Goal: Information Seeking & Learning: Learn about a topic

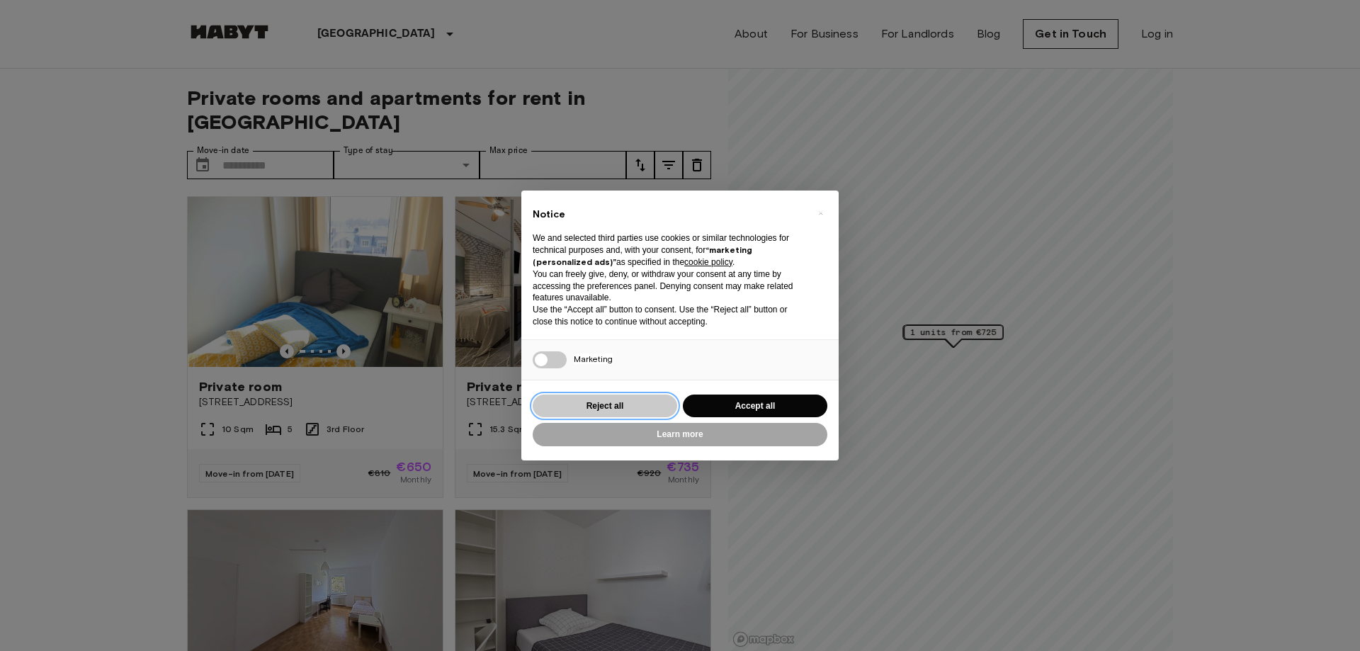
click at [618, 401] on button "Reject all" at bounding box center [605, 406] width 145 height 23
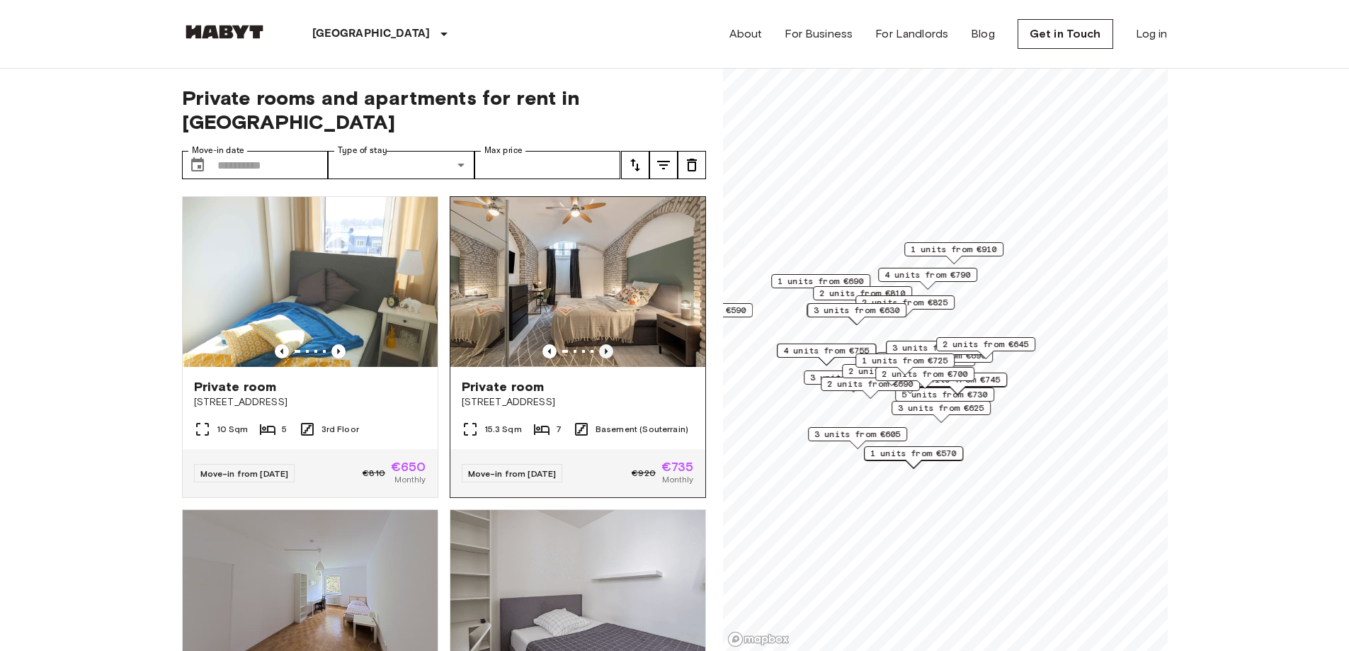
click at [599, 344] on icon "Previous image" at bounding box center [606, 351] width 14 height 14
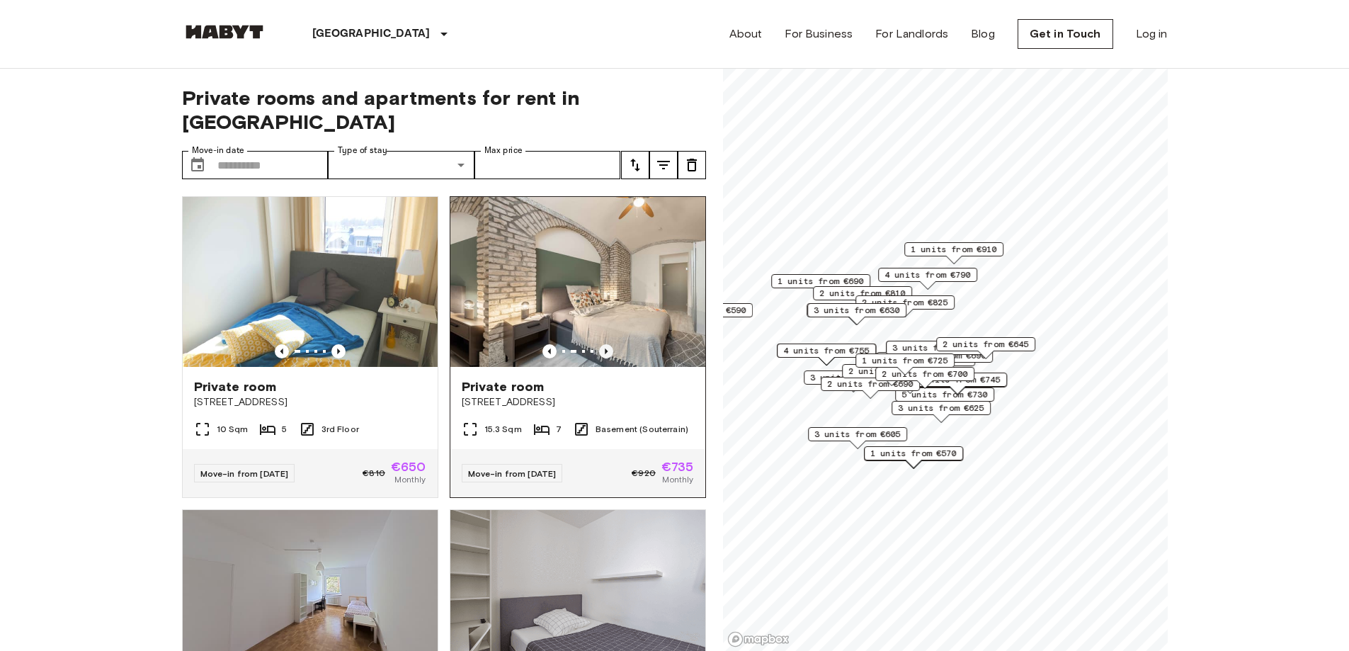
click at [599, 344] on icon "Previous image" at bounding box center [606, 351] width 14 height 14
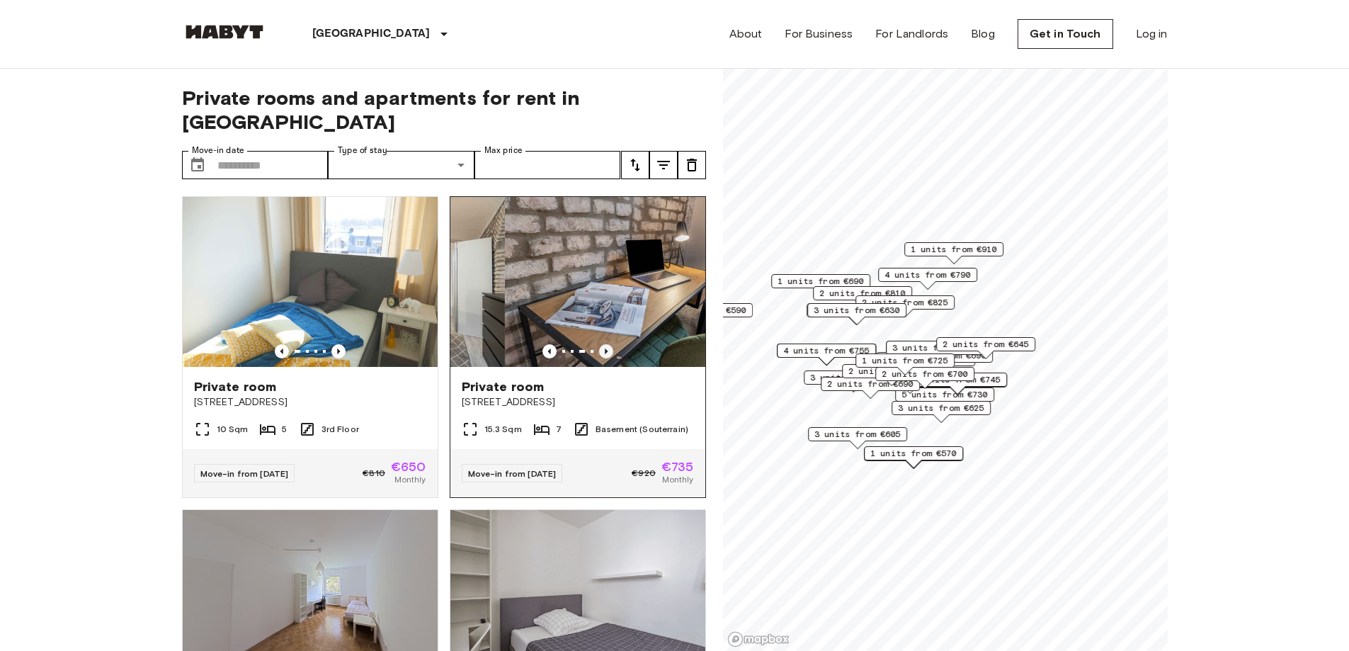
click at [599, 344] on icon "Previous image" at bounding box center [606, 351] width 14 height 14
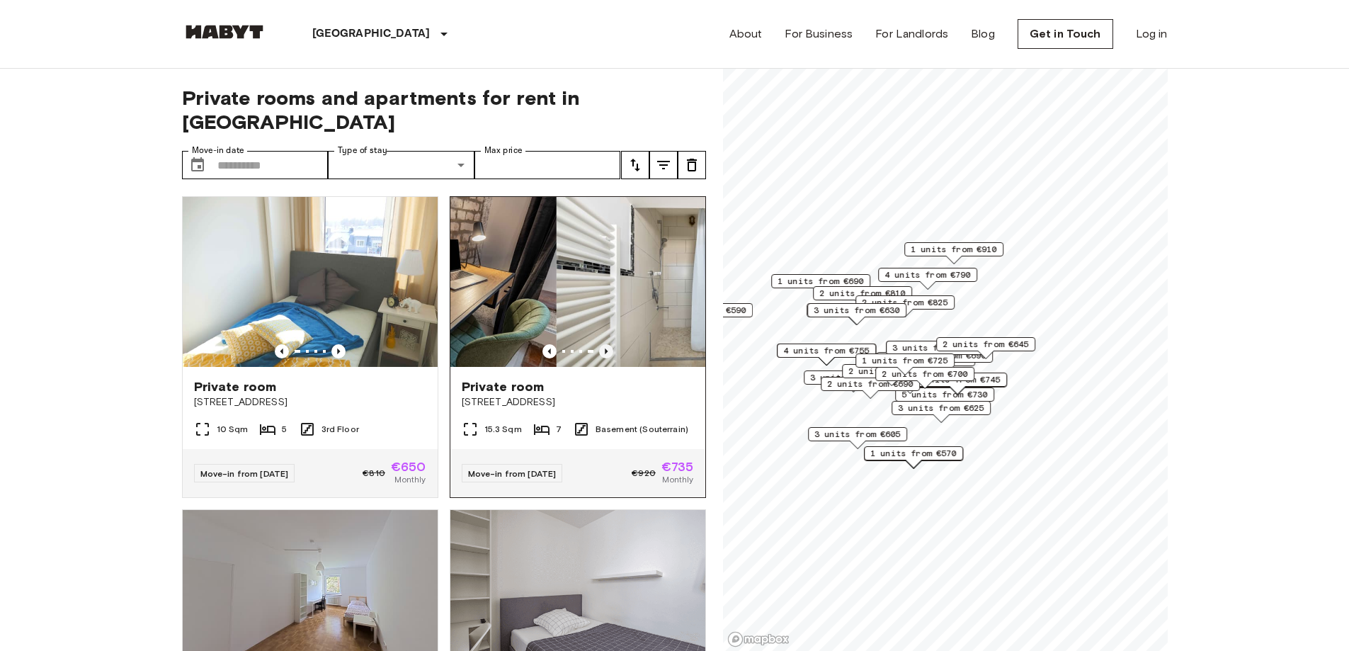
click at [599, 344] on icon "Previous image" at bounding box center [606, 351] width 14 height 14
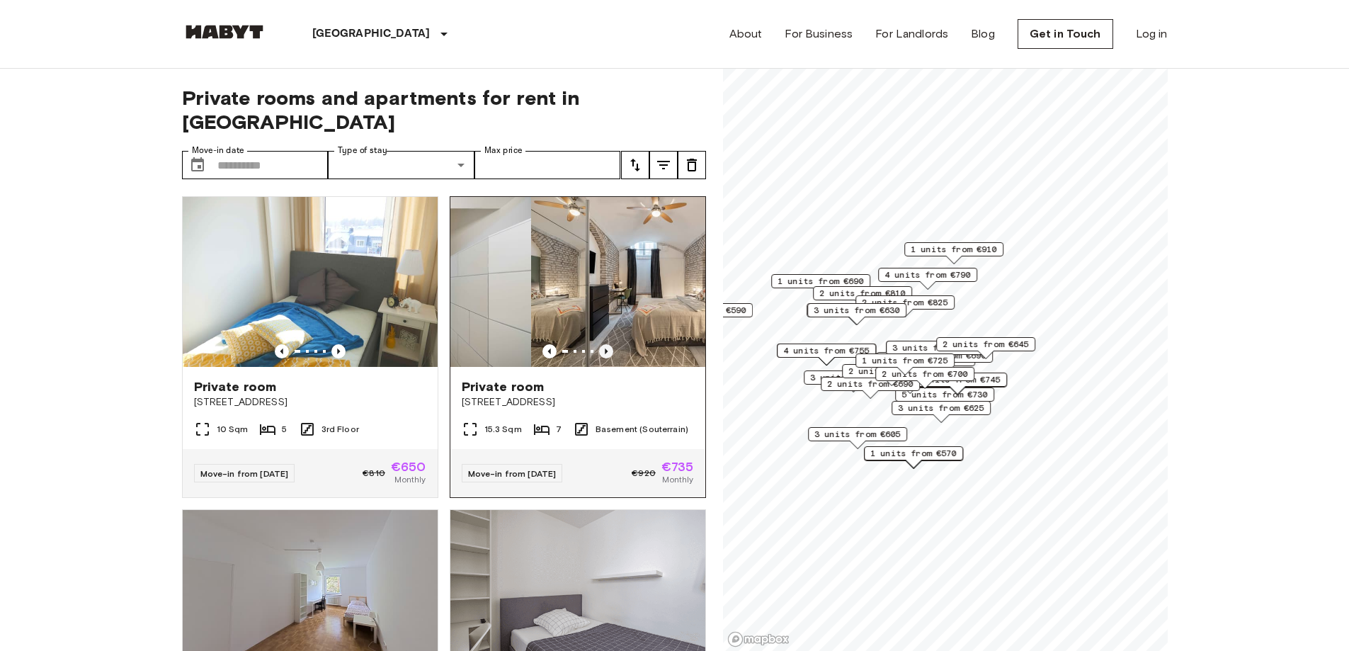
click at [599, 344] on icon "Previous image" at bounding box center [606, 351] width 14 height 14
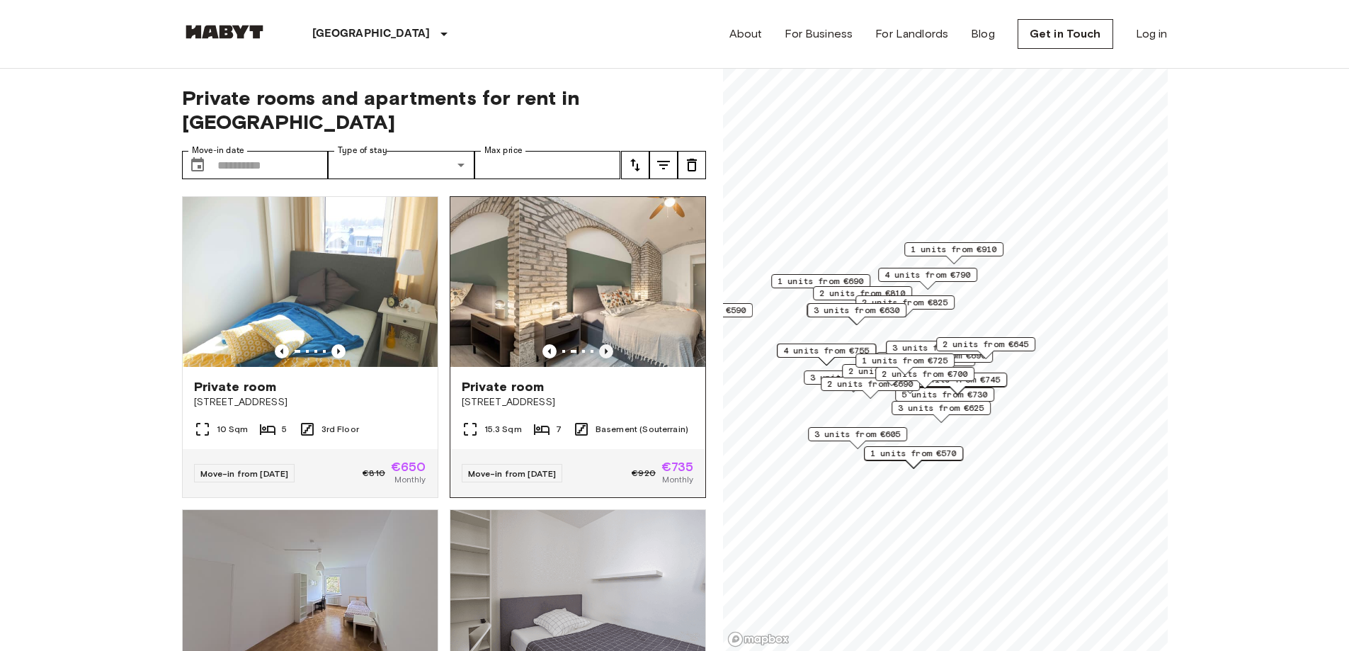
click at [599, 344] on icon "Previous image" at bounding box center [606, 351] width 14 height 14
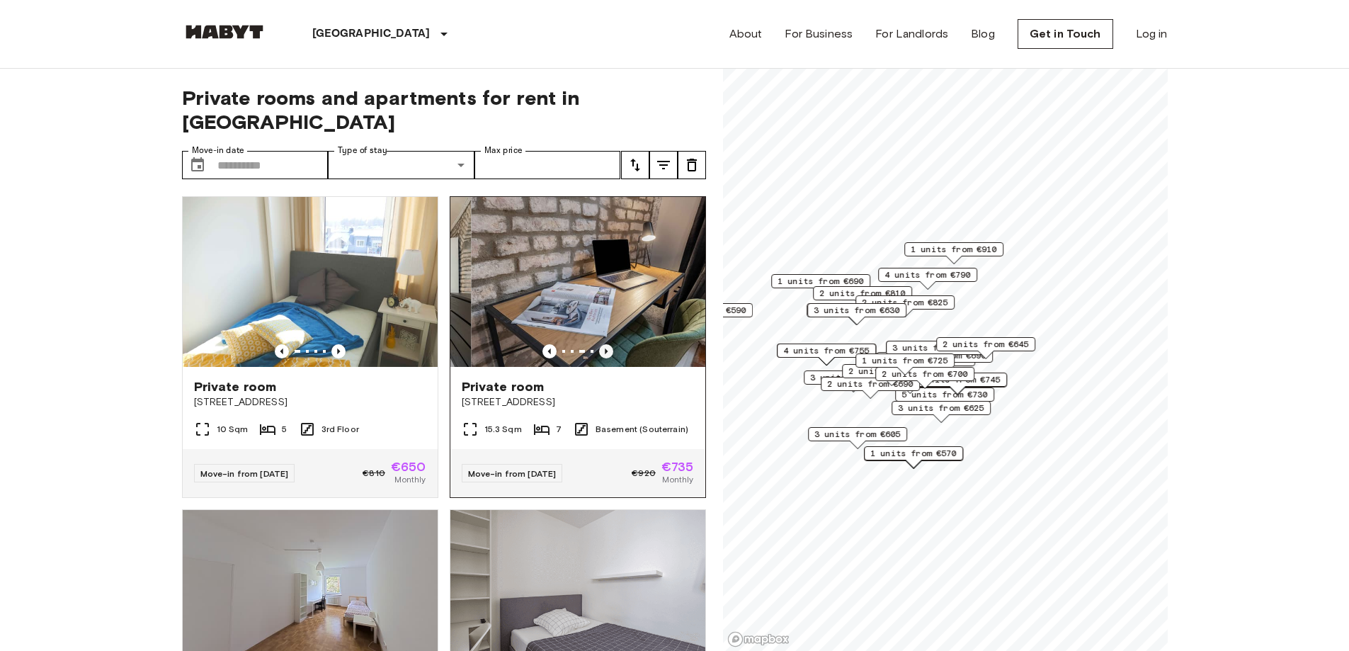
click at [599, 344] on icon "Previous image" at bounding box center [606, 351] width 14 height 14
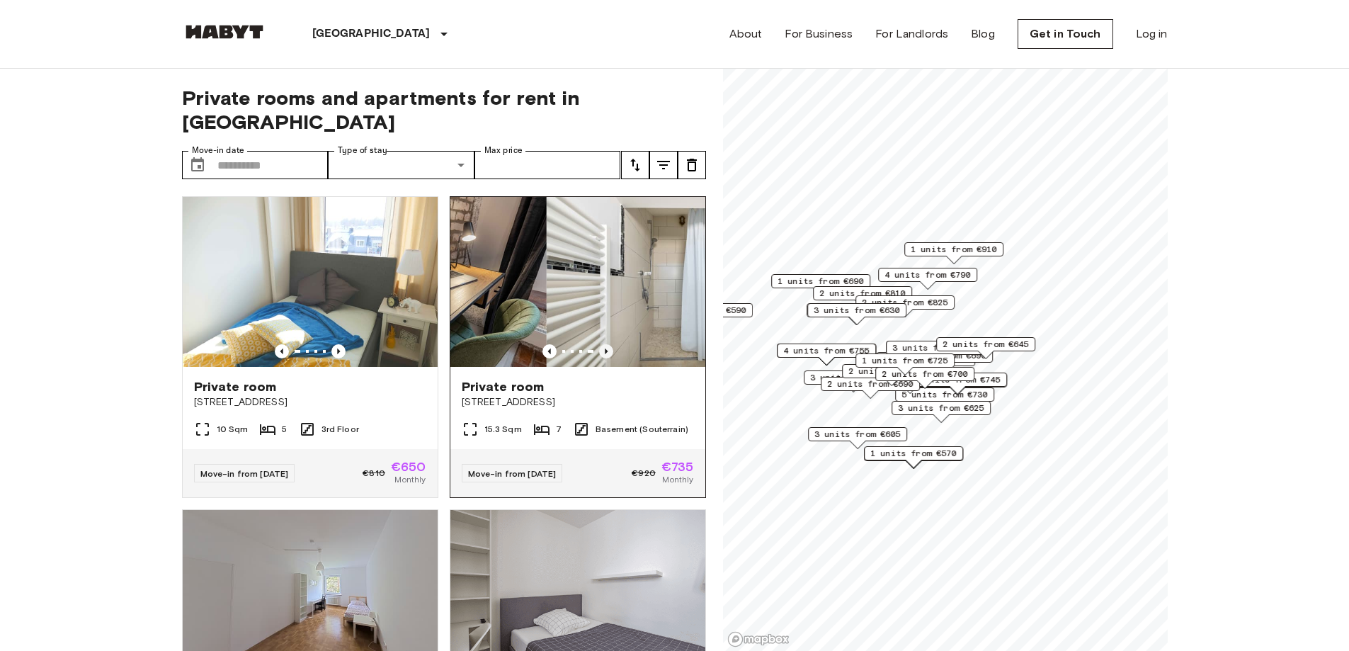
click at [599, 344] on icon "Previous image" at bounding box center [606, 351] width 14 height 14
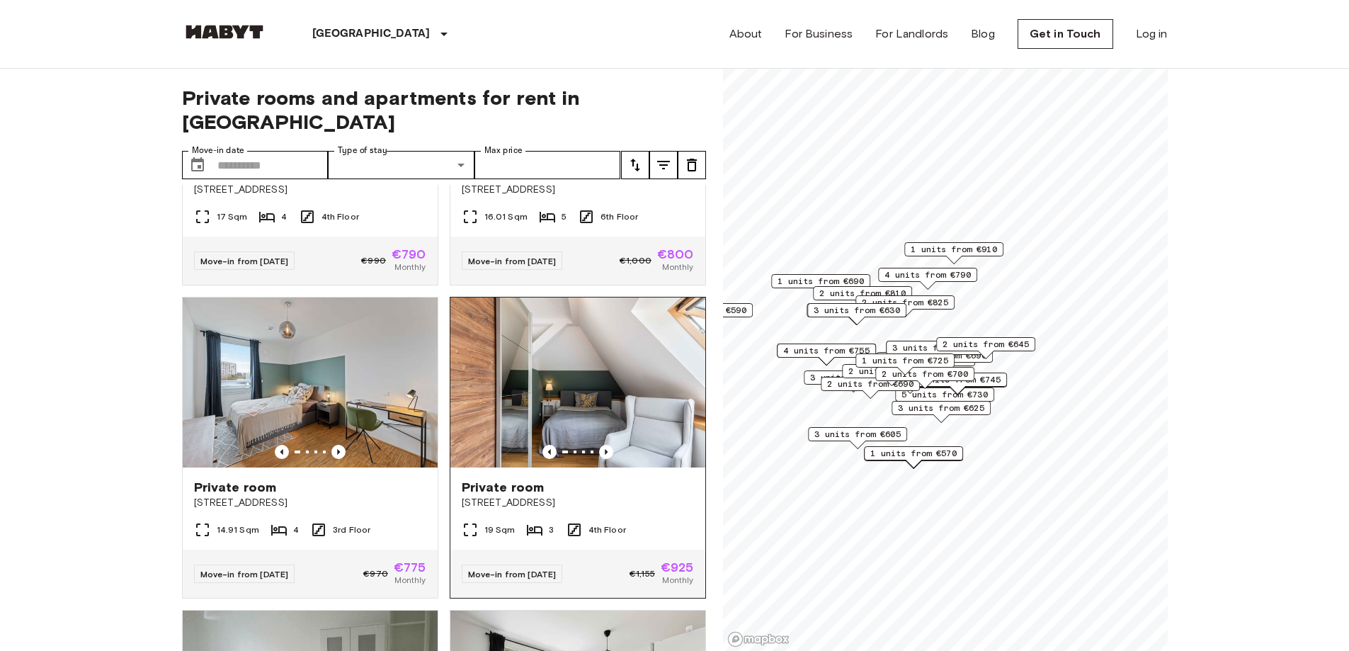
scroll to position [7581, 0]
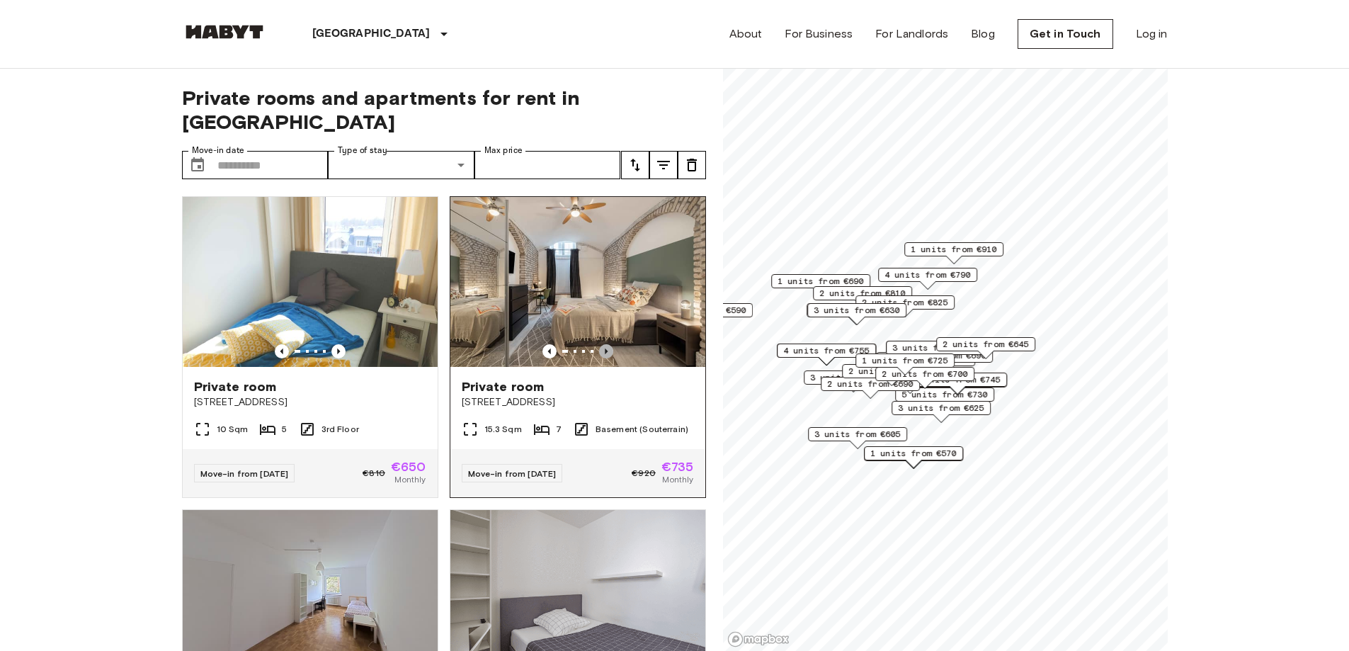
click at [599, 344] on icon "Previous image" at bounding box center [606, 351] width 14 height 14
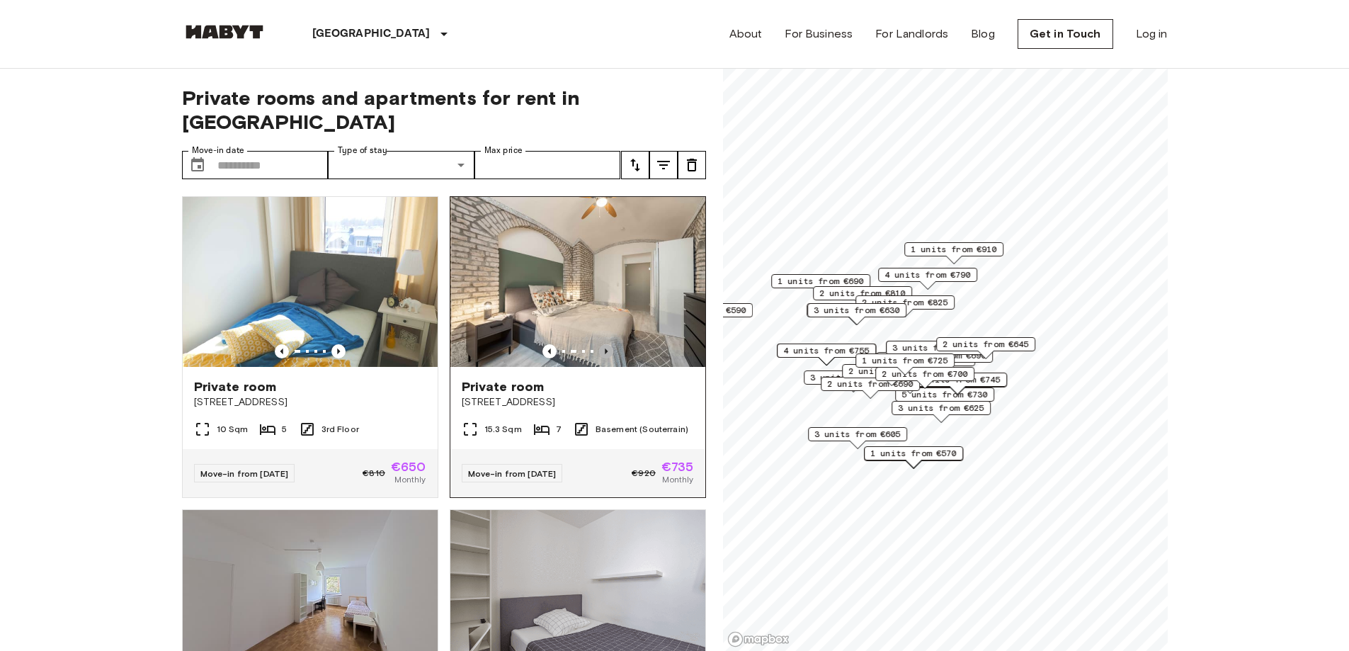
click at [599, 344] on icon "Previous image" at bounding box center [606, 351] width 14 height 14
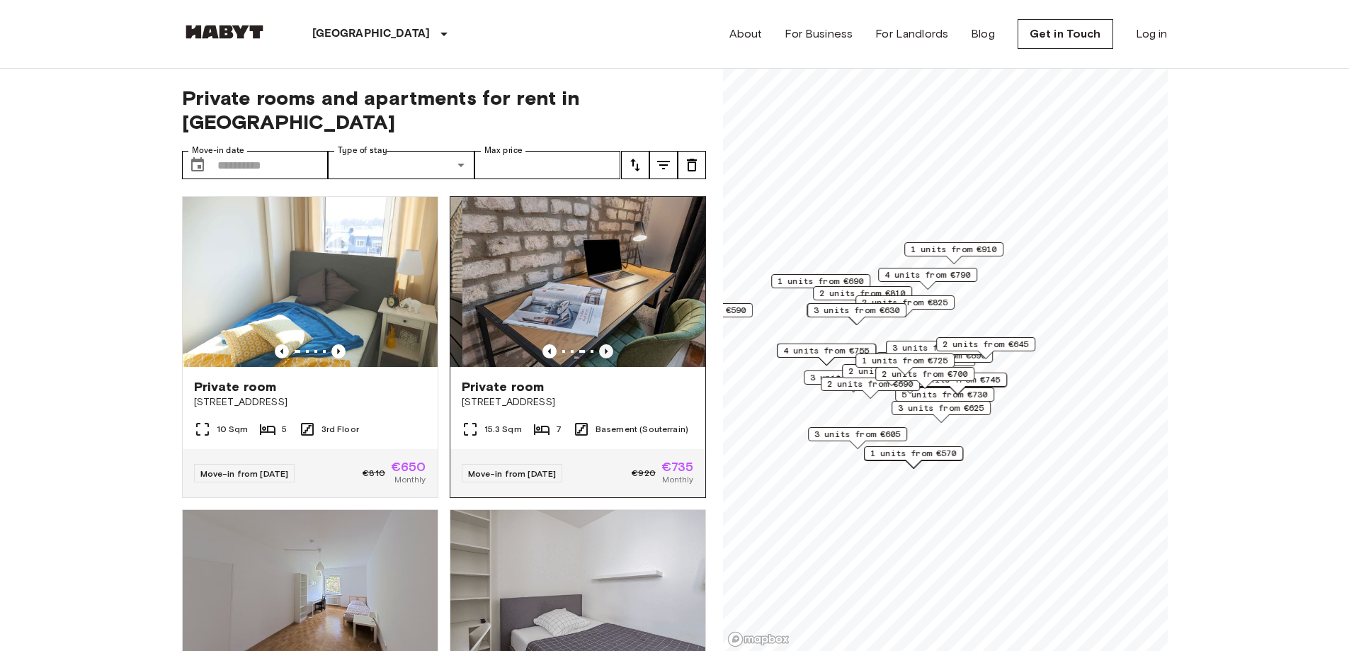
click at [599, 344] on icon "Previous image" at bounding box center [606, 351] width 14 height 14
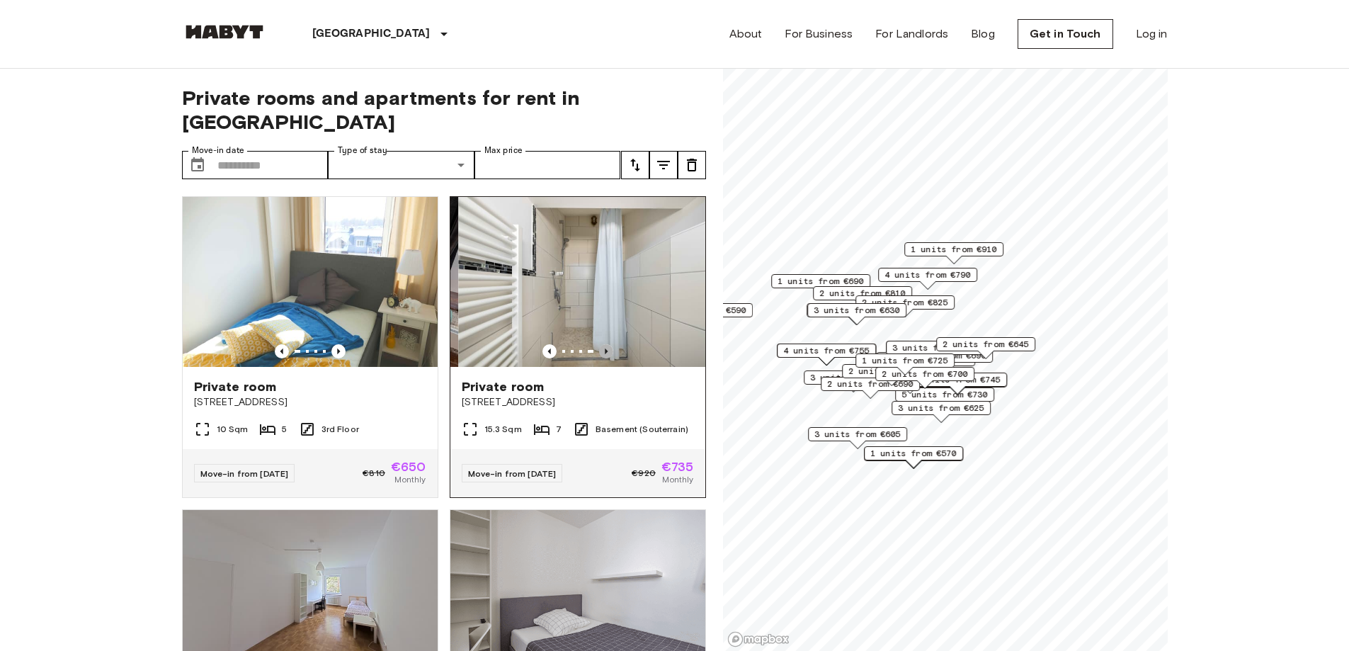
click at [599, 344] on icon "Previous image" at bounding box center [606, 351] width 14 height 14
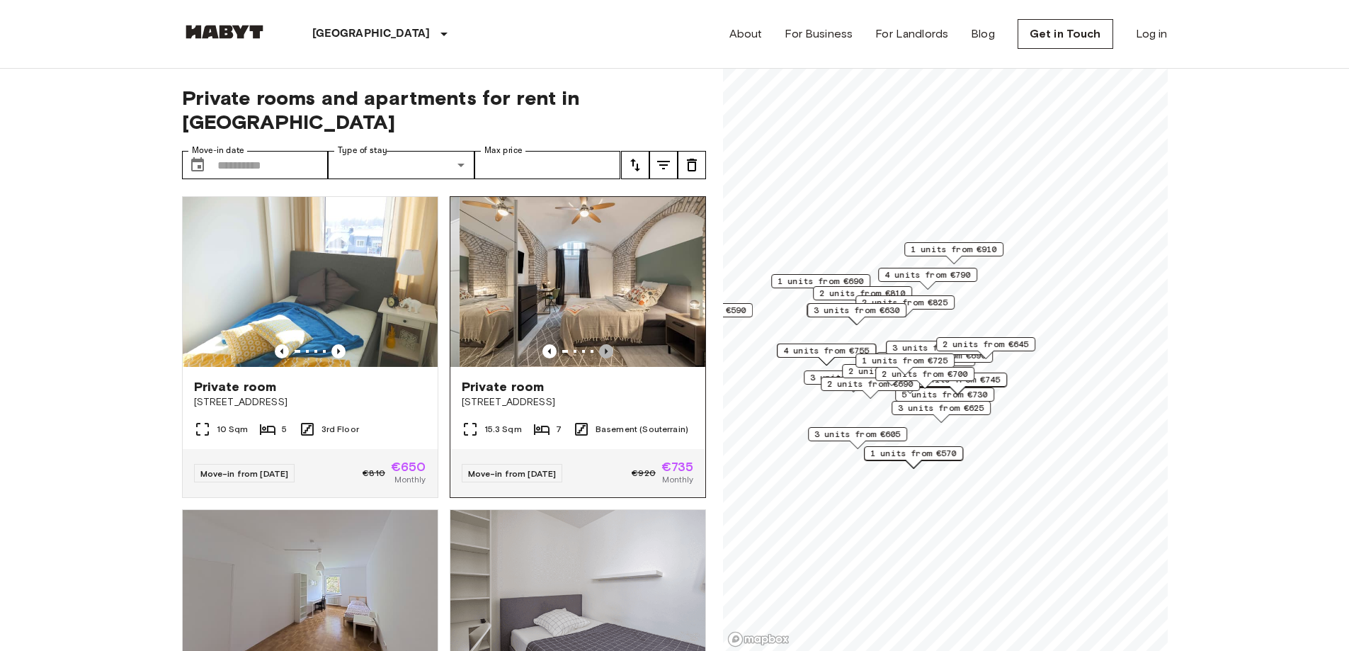
click at [599, 344] on icon "Previous image" at bounding box center [606, 351] width 14 height 14
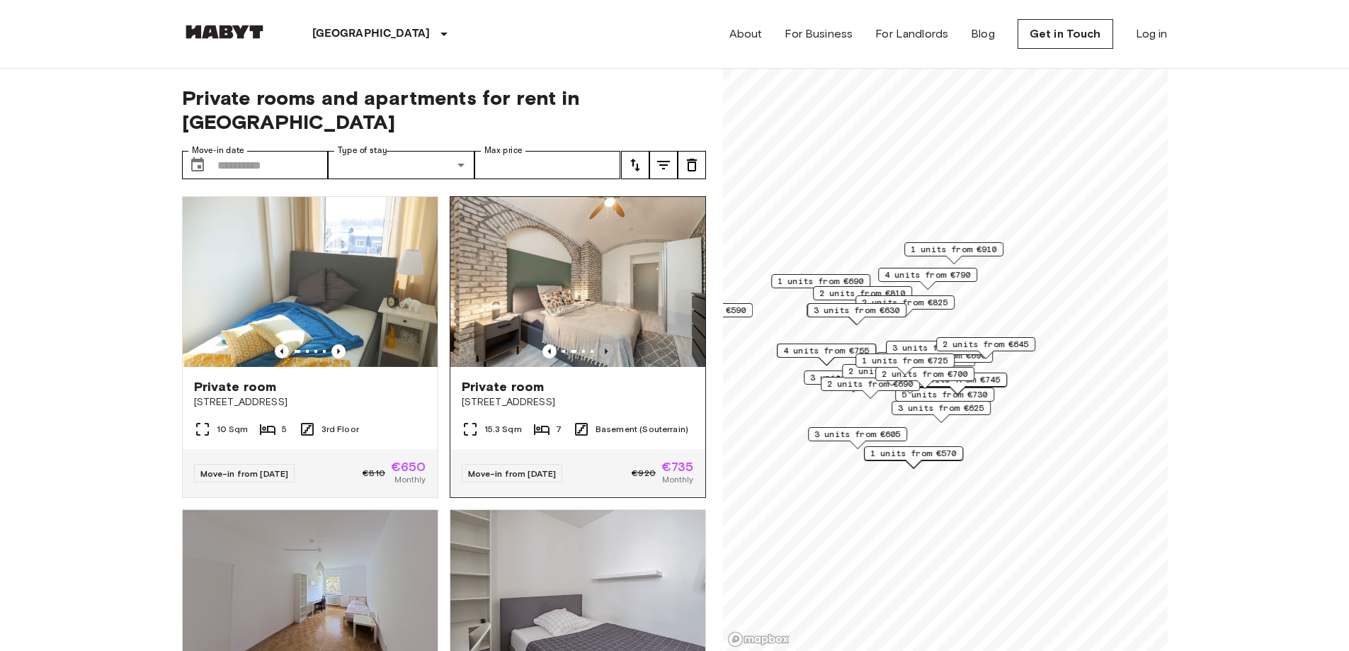
click at [599, 344] on icon "Previous image" at bounding box center [606, 351] width 14 height 14
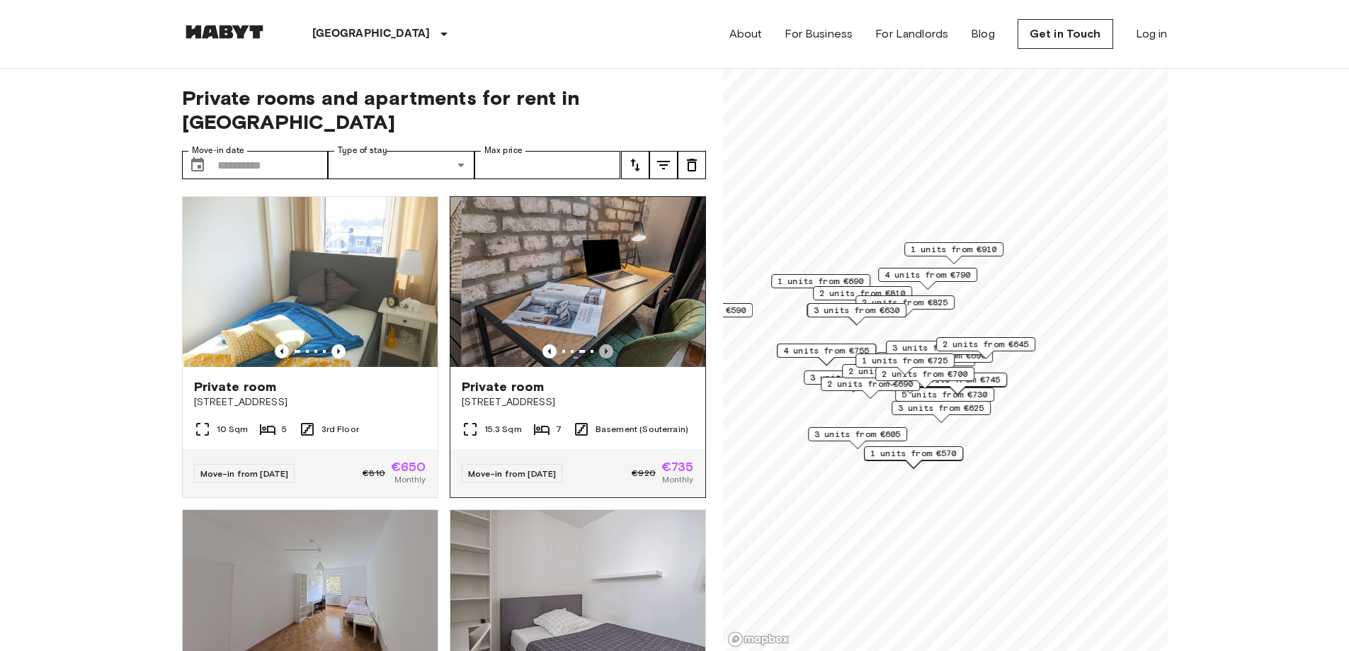
click at [599, 344] on icon "Previous image" at bounding box center [606, 351] width 14 height 14
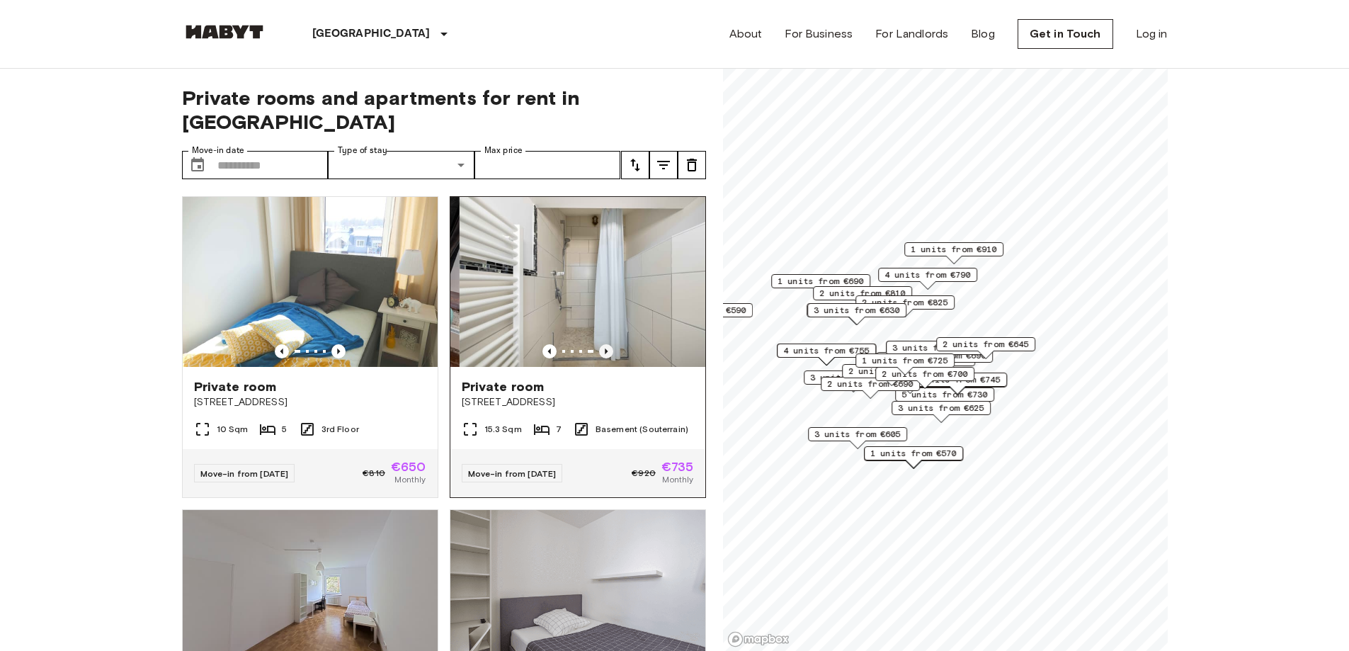
click at [599, 344] on icon "Previous image" at bounding box center [606, 351] width 14 height 14
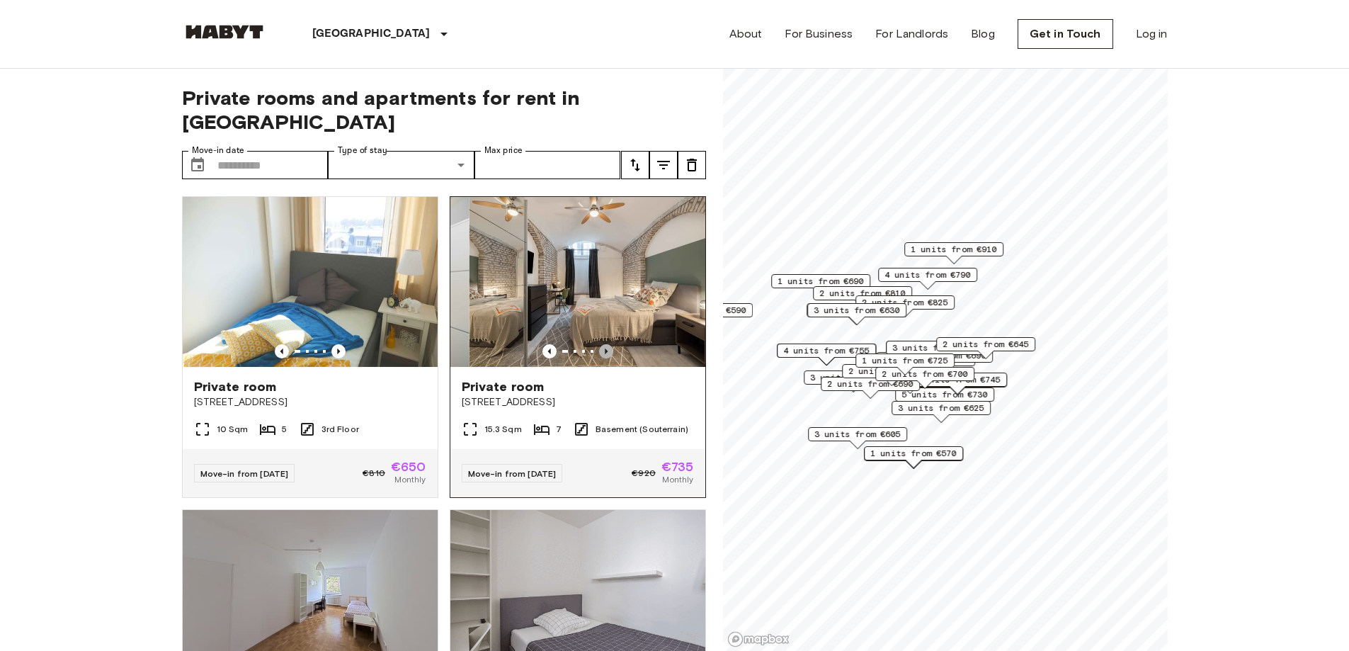
click at [599, 344] on icon "Previous image" at bounding box center [606, 351] width 14 height 14
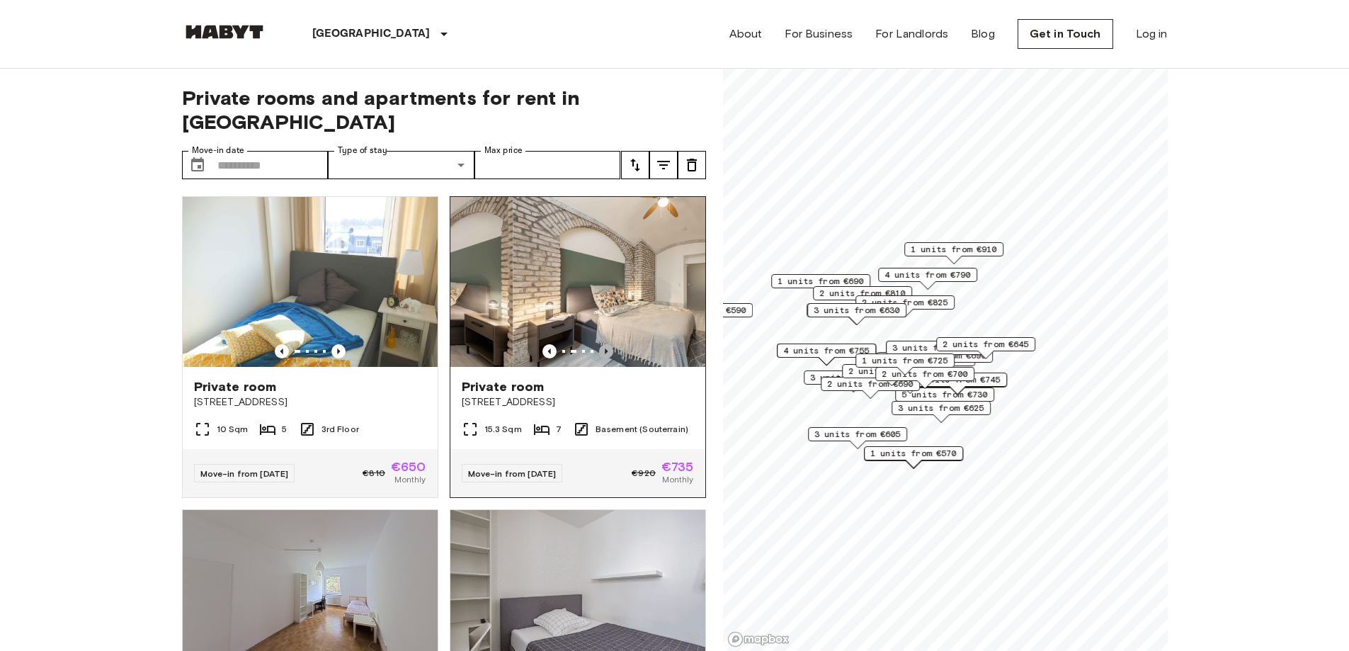
click at [599, 344] on icon "Previous image" at bounding box center [606, 351] width 14 height 14
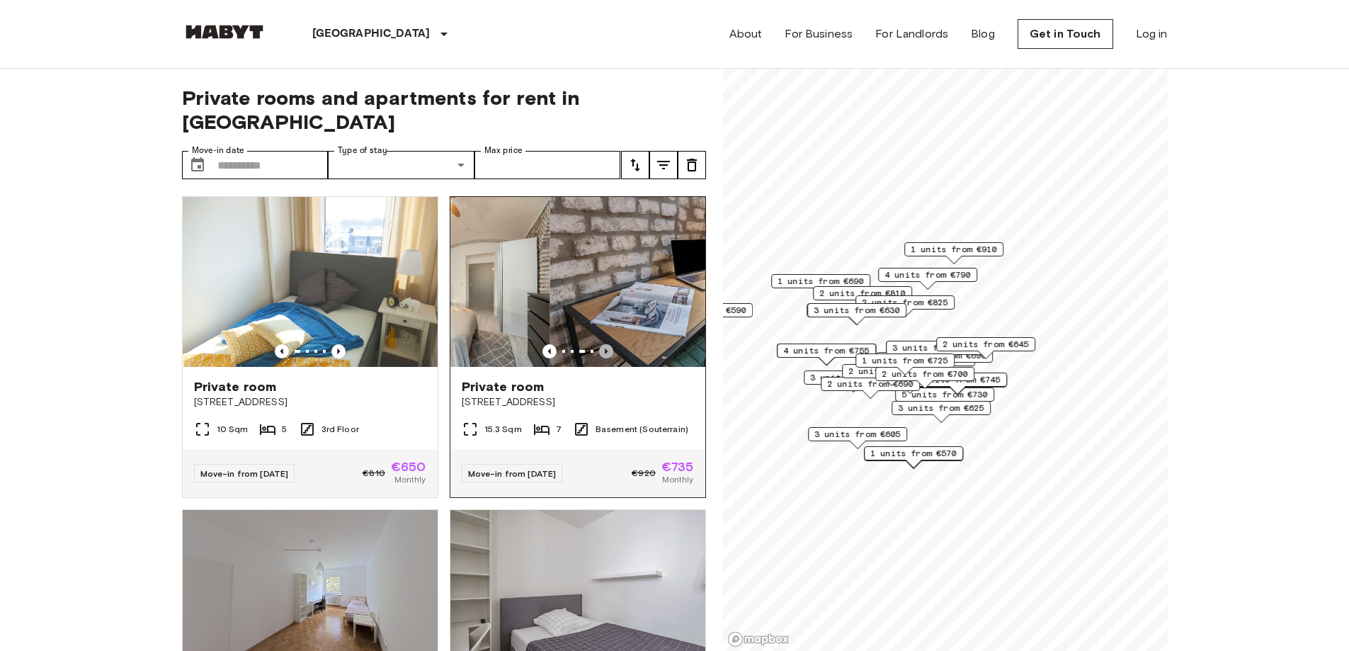
click at [599, 344] on icon "Previous image" at bounding box center [606, 351] width 14 height 14
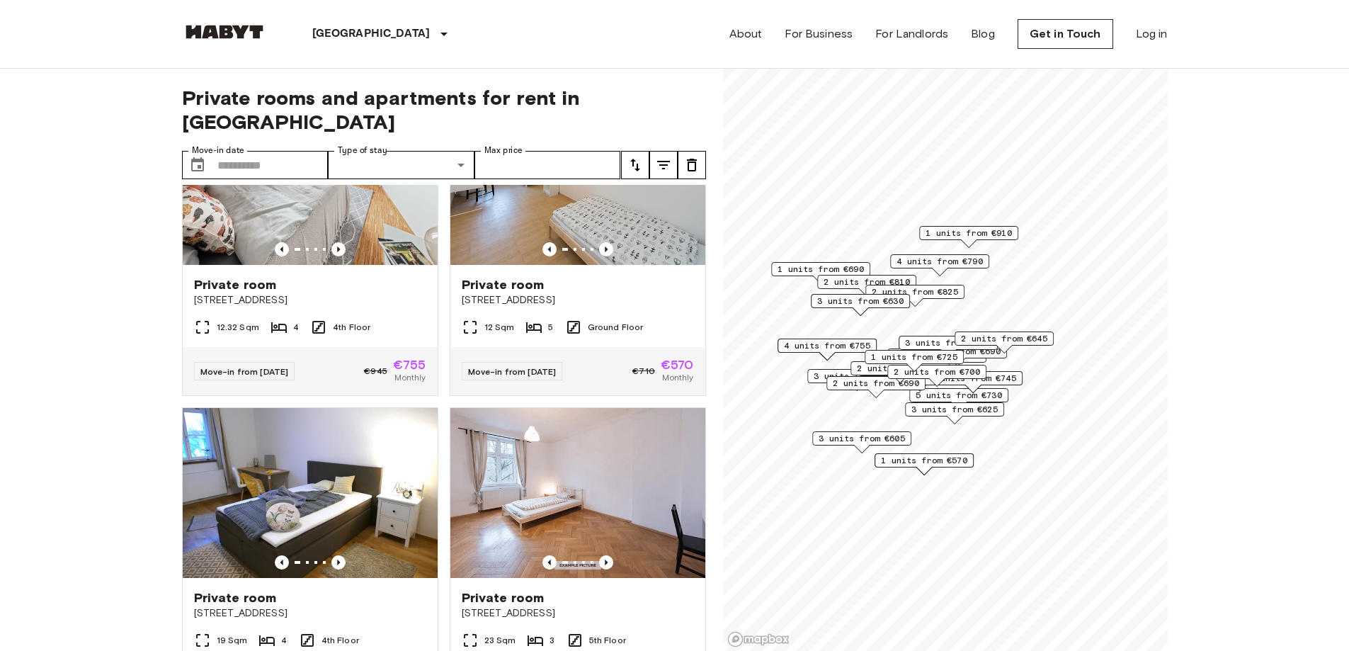
scroll to position [12443, 0]
